Goal: Task Accomplishment & Management: Manage account settings

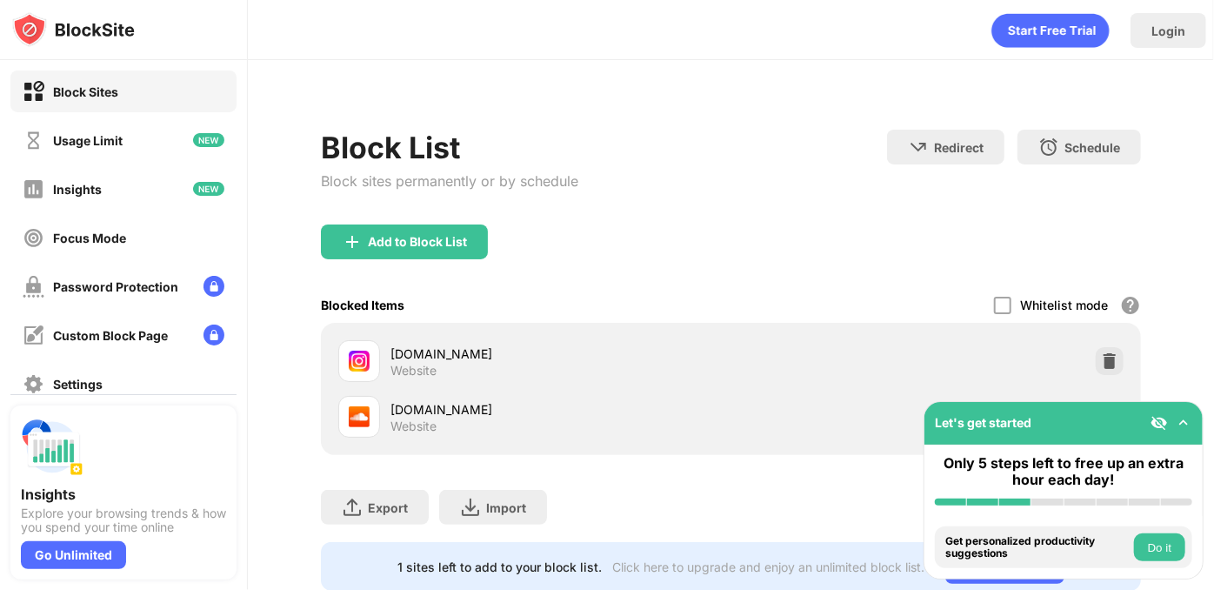
click at [1183, 423] on img at bounding box center [1183, 422] width 17 height 17
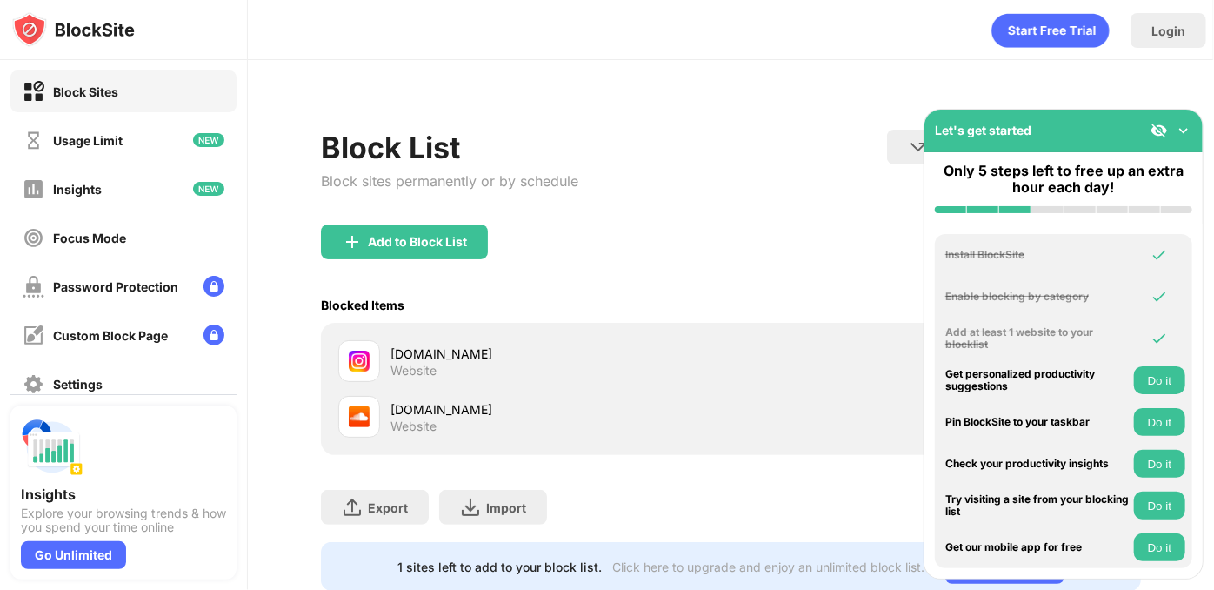
click at [1190, 126] on img at bounding box center [1183, 130] width 17 height 17
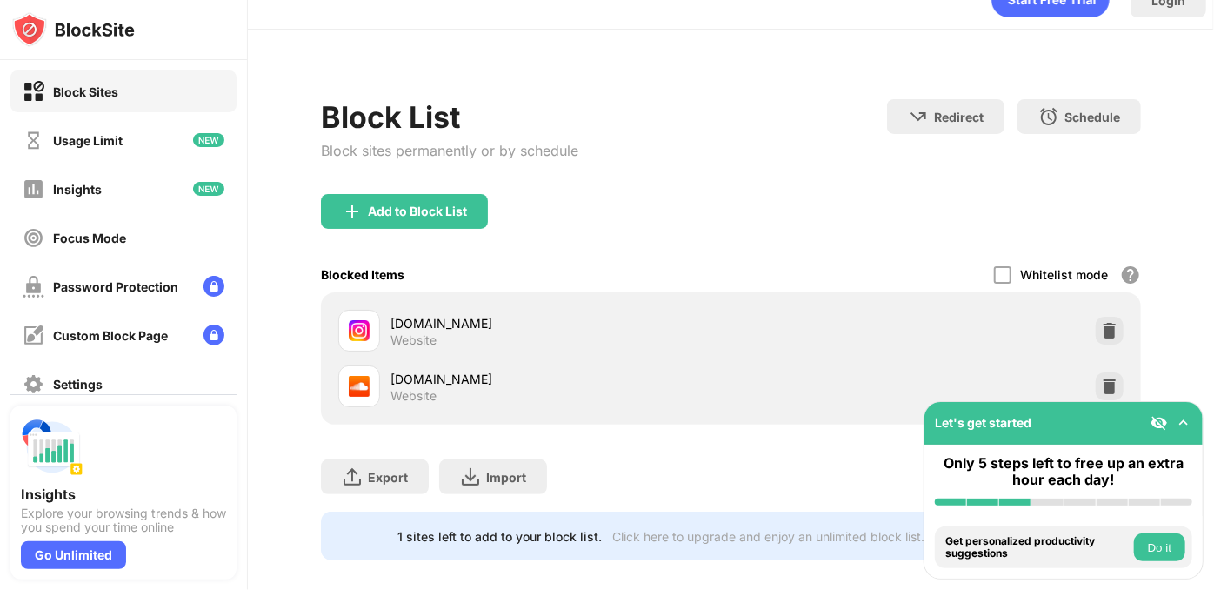
scroll to position [60, 0]
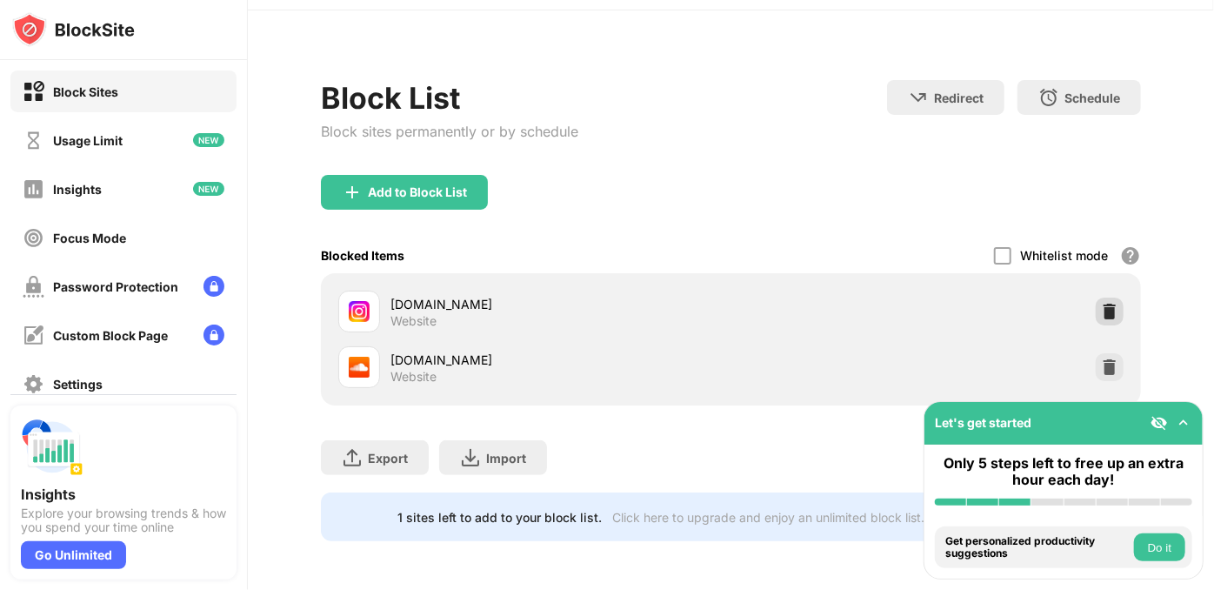
click at [1101, 303] on img at bounding box center [1109, 311] width 17 height 17
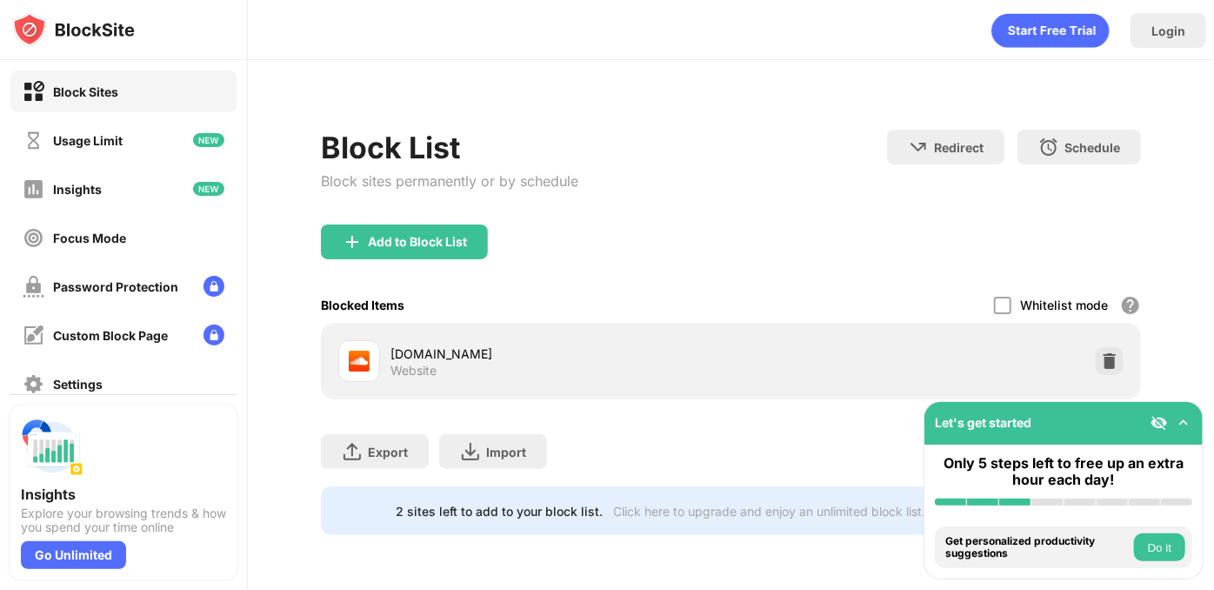
scroll to position [0, 0]
